Goal: Navigation & Orientation: Understand site structure

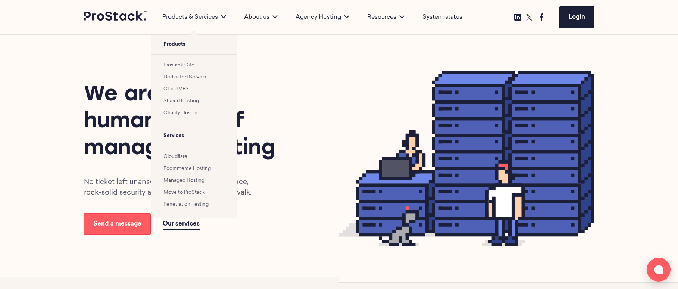
scroll to position [7, 0]
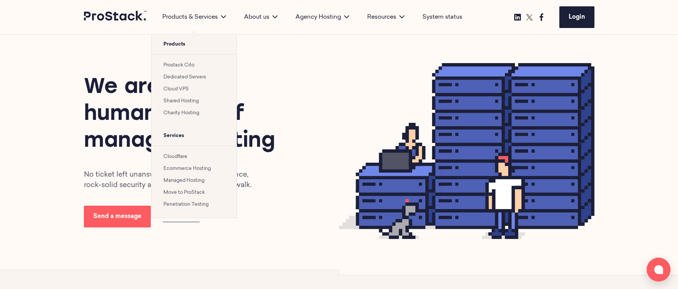
click at [193, 208] on li "Penetration Testing" at bounding box center [194, 204] width 61 height 9
click at [193, 206] on link "Penetration Testing" at bounding box center [186, 204] width 45 height 5
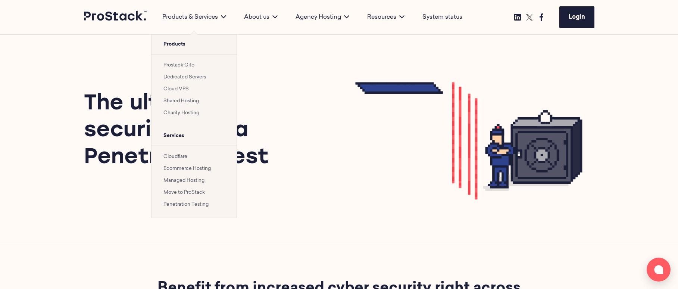
click at [192, 193] on link "Move to ProStack" at bounding box center [184, 192] width 41 height 5
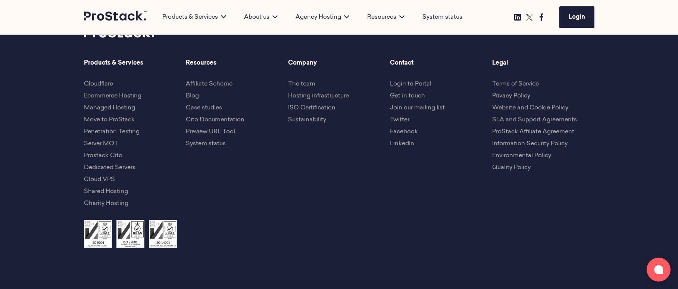
scroll to position [1673, 0]
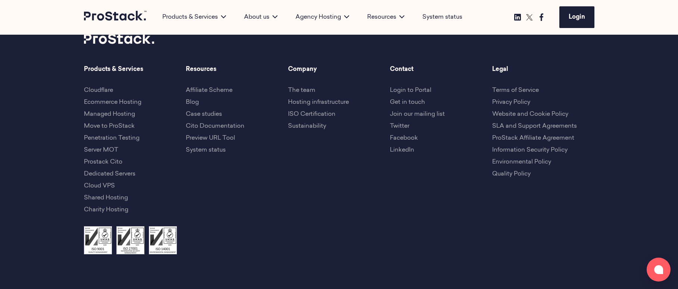
click at [301, 87] on li "The team" at bounding box center [339, 90] width 102 height 9
click at [299, 89] on link "The team" at bounding box center [301, 90] width 27 height 6
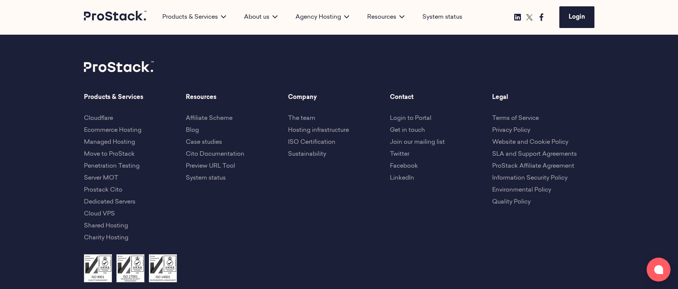
scroll to position [2926, 0]
click at [199, 179] on link "System status" at bounding box center [206, 177] width 40 height 6
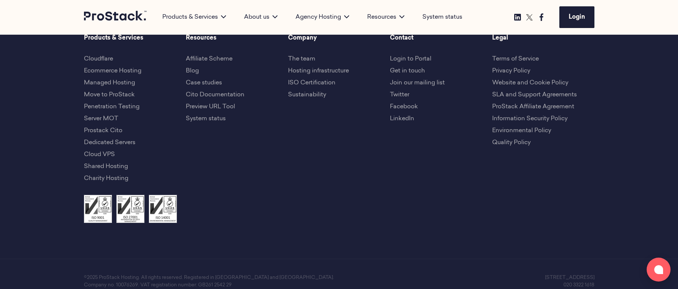
scroll to position [2985, 0]
click at [210, 107] on link "Preview URL Tool" at bounding box center [210, 106] width 49 height 6
